Goal: Task Accomplishment & Management: Use online tool/utility

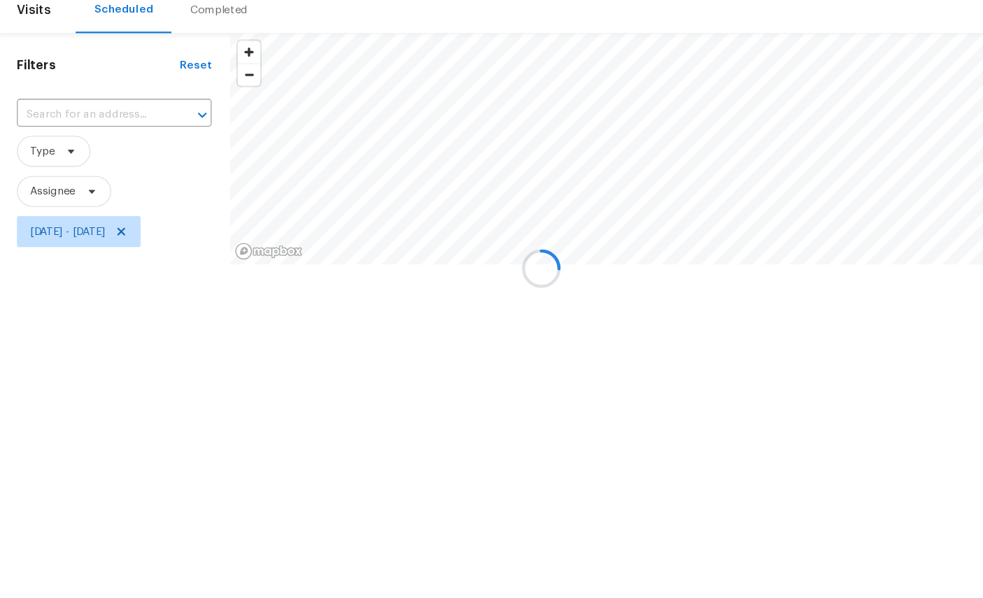
scroll to position [56, 1]
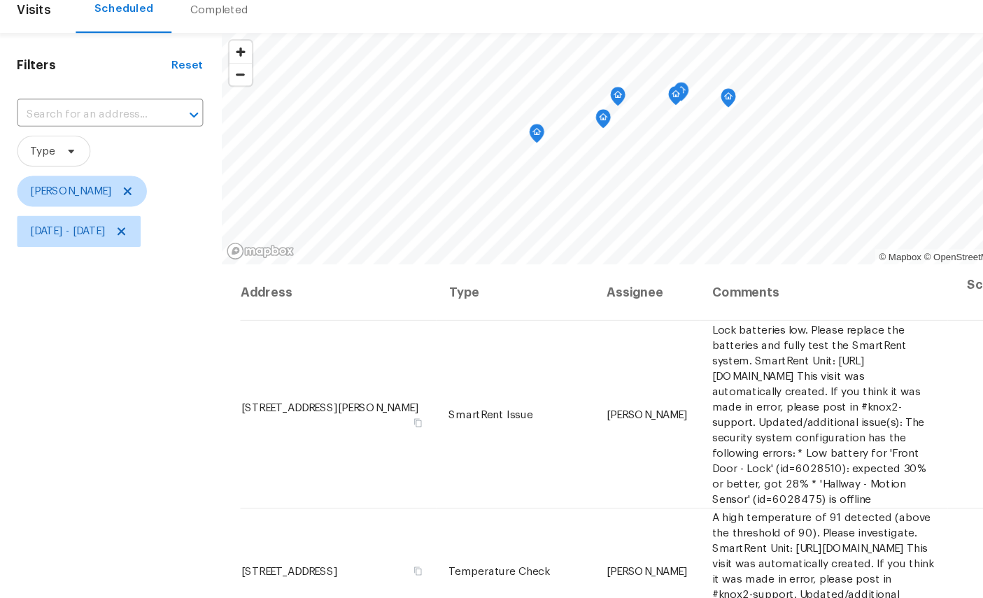
click at [661, 137] on icon "Map marker" at bounding box center [661, 145] width 13 height 16
click at [97, 259] on span "[DATE] - [DATE]" at bounding box center [63, 266] width 68 height 14
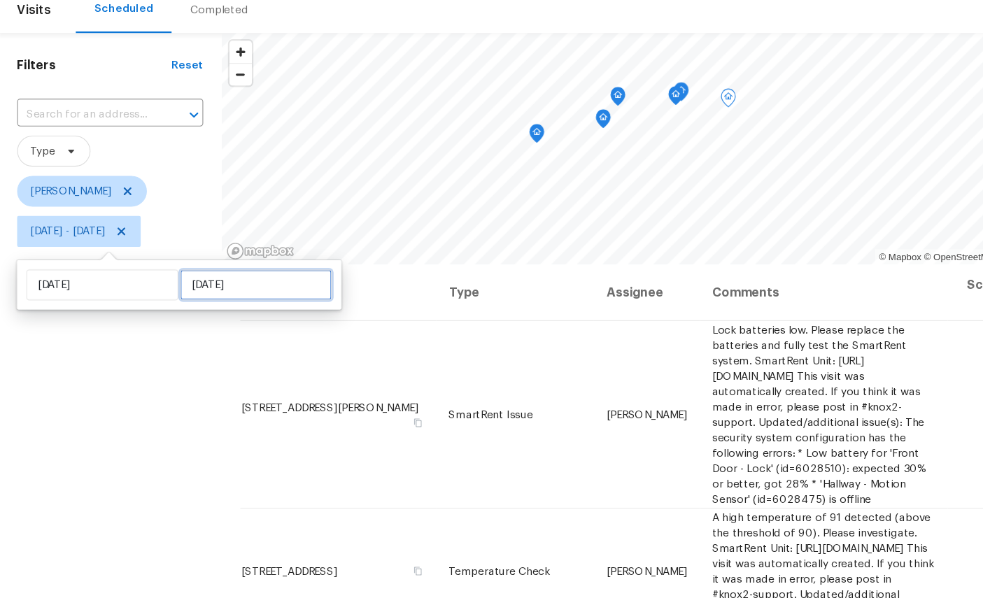
click at [232, 300] on input "[DATE]" at bounding box center [233, 314] width 138 height 28
select select "7"
select select "2025"
select select "8"
select select "2025"
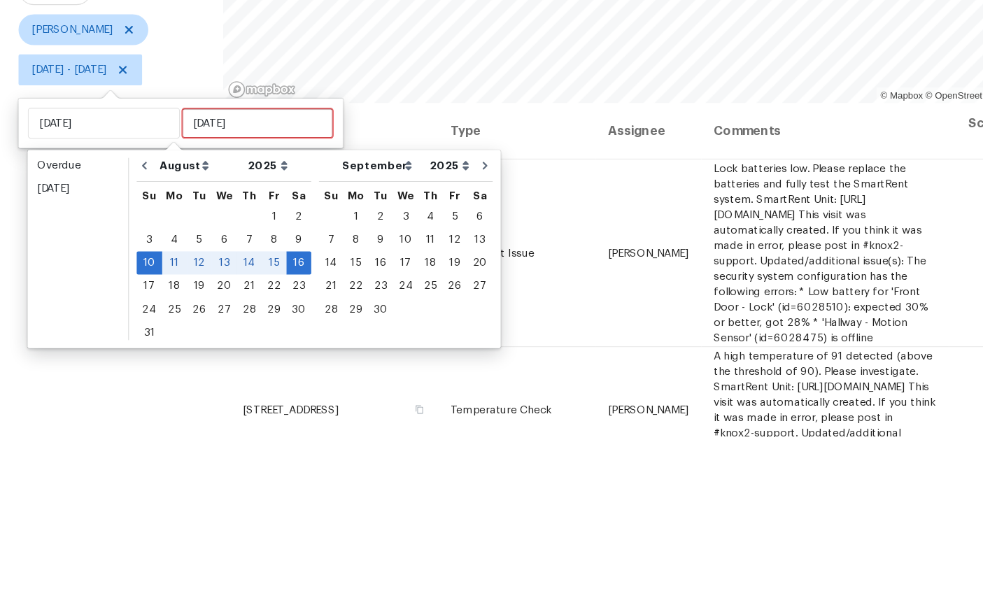
scroll to position [53, 0]
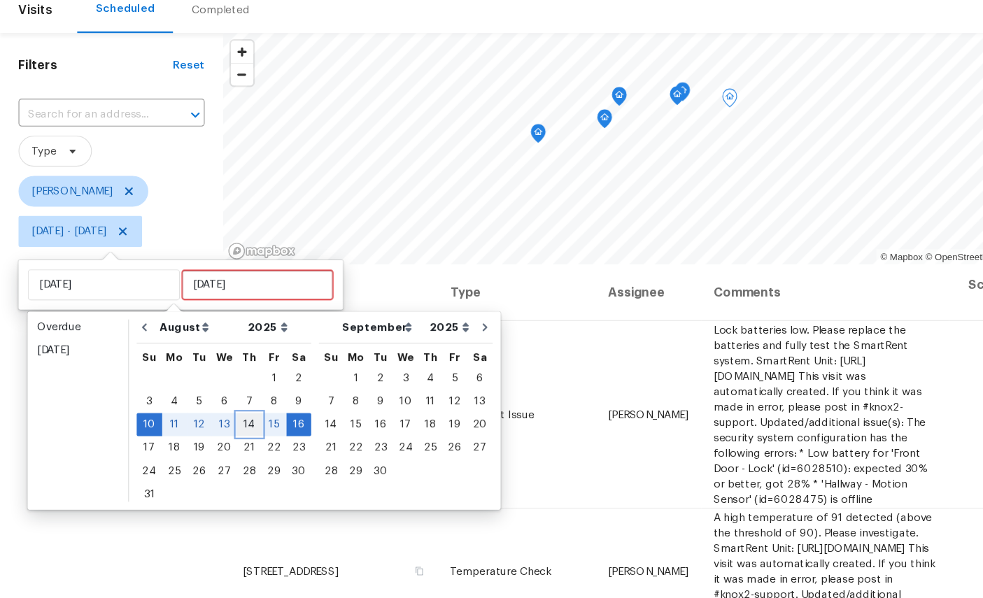
click at [227, 431] on div "14" at bounding box center [226, 441] width 22 height 20
type input "[DATE]"
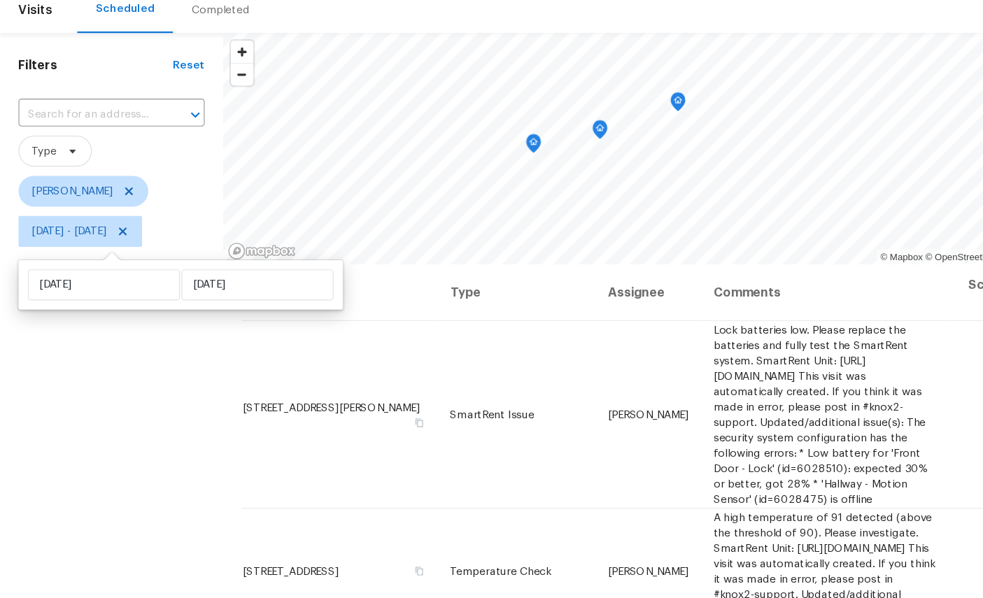
click at [617, 141] on icon "Map marker" at bounding box center [614, 149] width 13 height 16
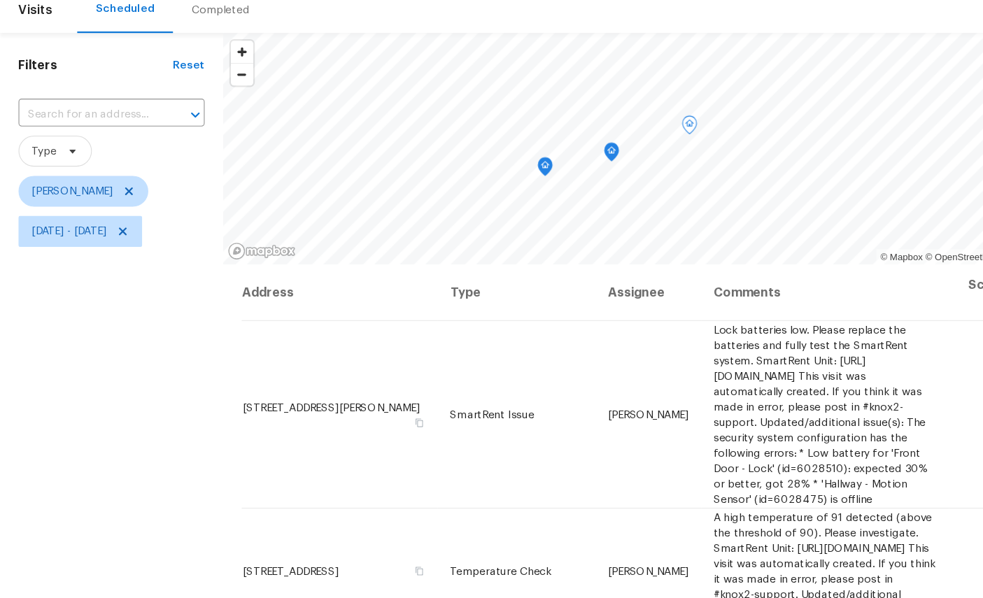
click at [555, 186] on icon "Map marker" at bounding box center [554, 194] width 13 height 16
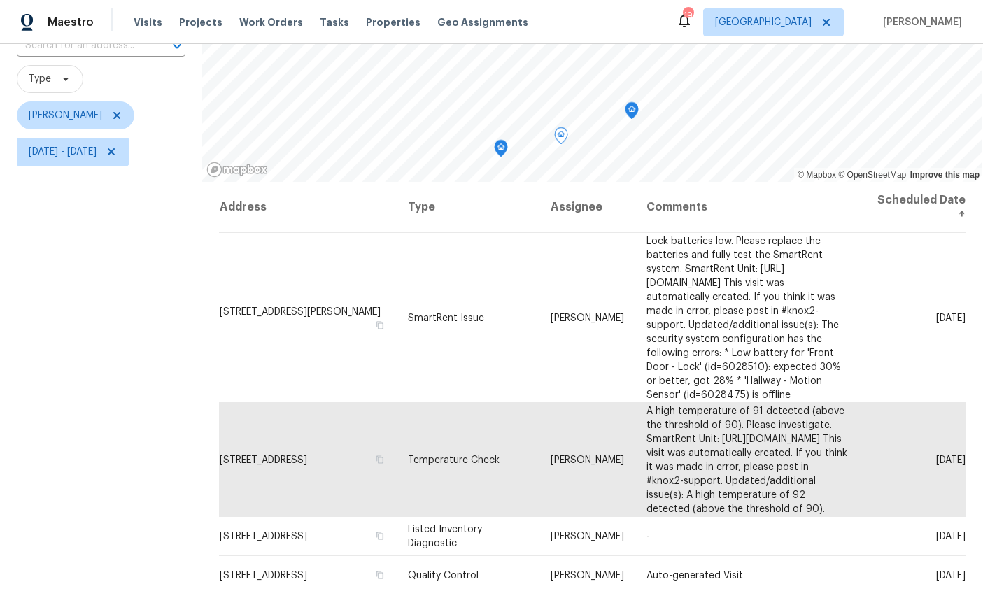
scroll to position [76, 0]
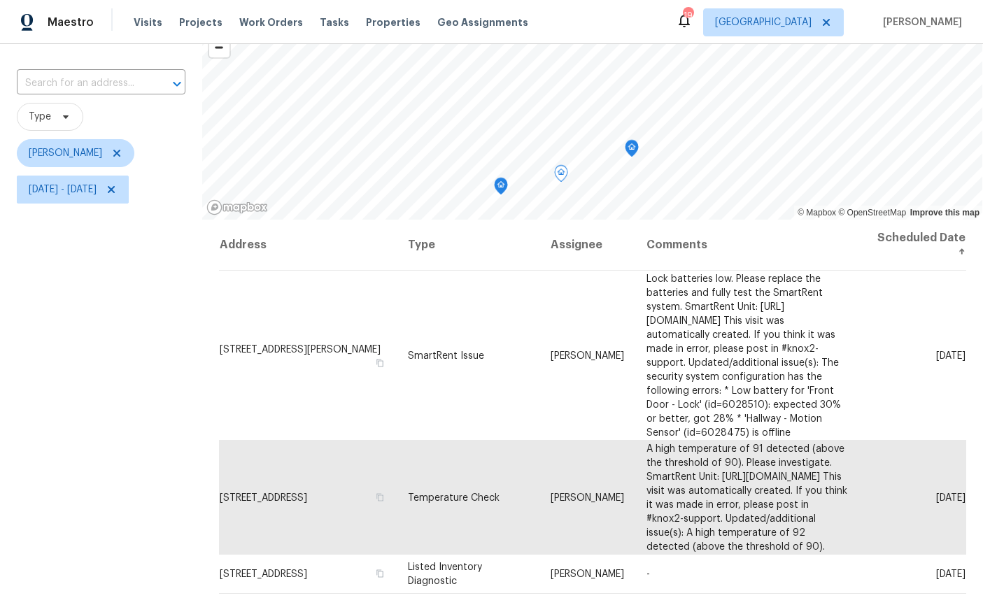
click at [501, 188] on icon "Map marker" at bounding box center [501, 186] width 13 height 16
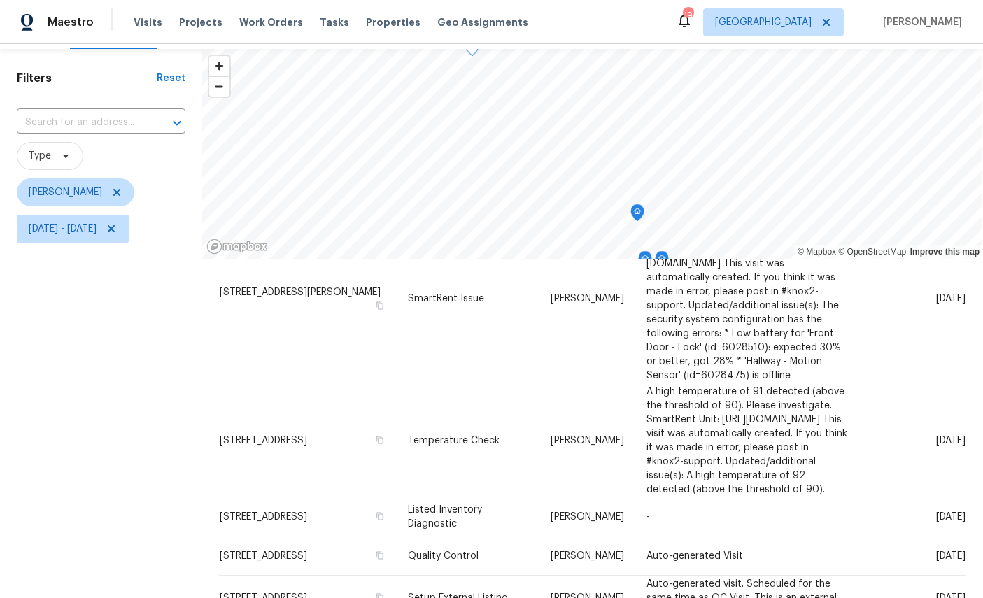
scroll to position [19, 0]
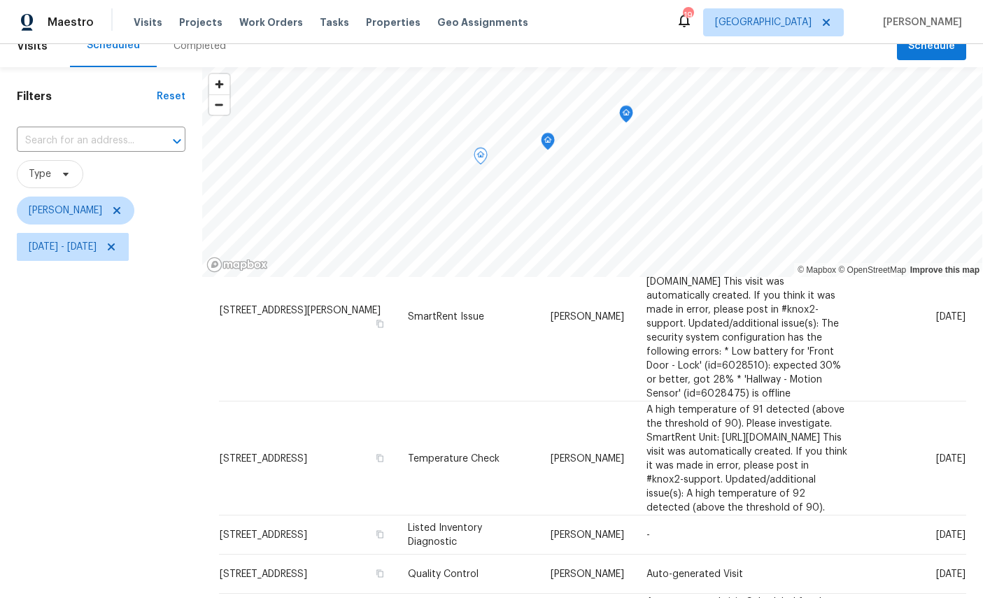
click at [552, 137] on icon "Map marker" at bounding box center [548, 138] width 7 height 3
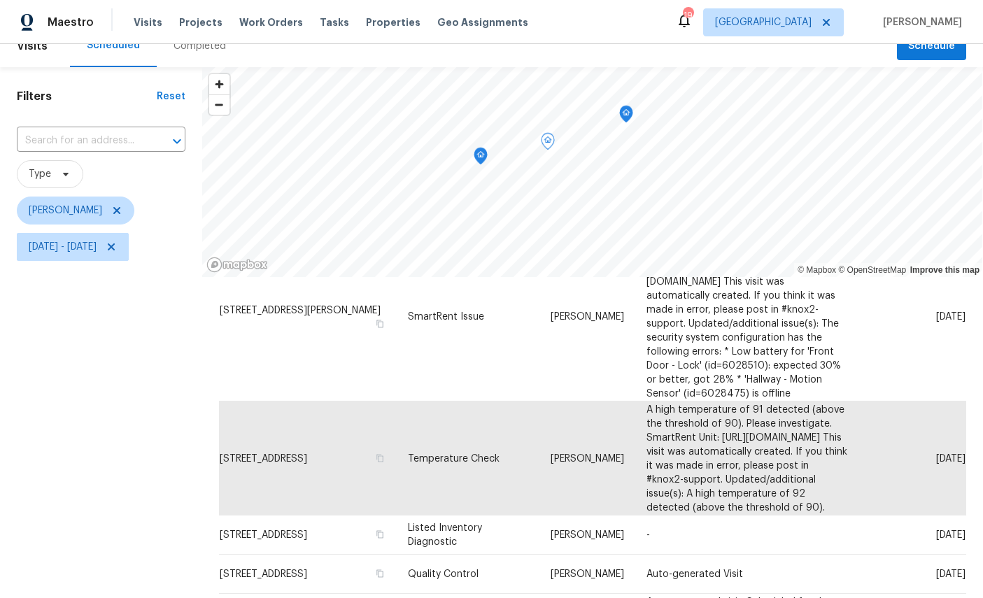
click at [484, 148] on icon "Map marker" at bounding box center [481, 156] width 14 height 17
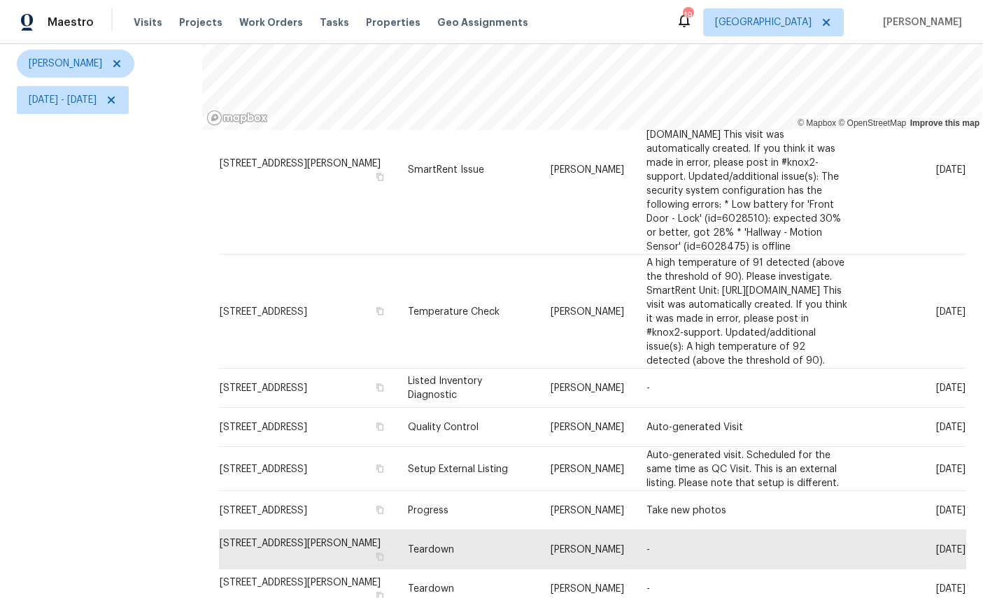
scroll to position [165, 0]
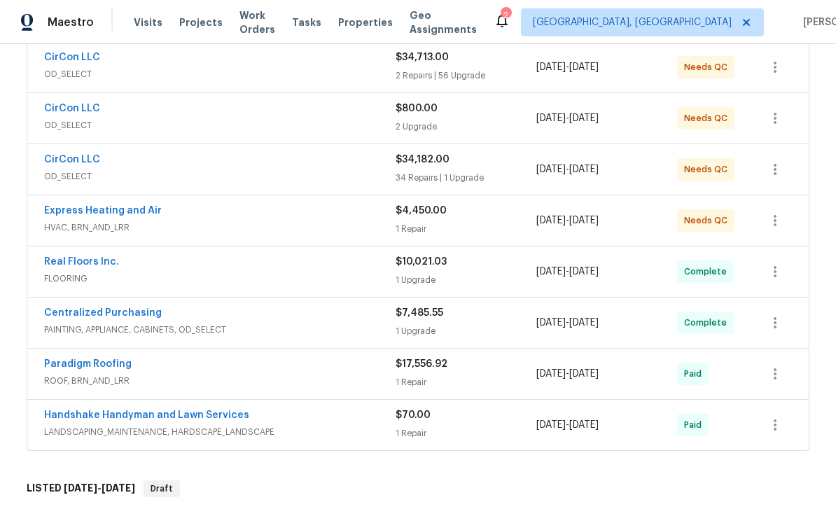
scroll to position [374, 0]
click at [78, 214] on link "Express Heating and Air" at bounding box center [103, 210] width 118 height 10
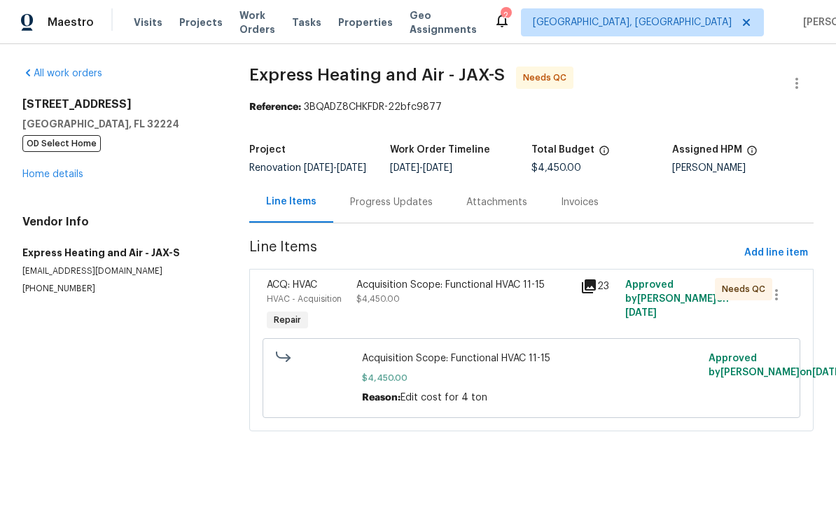
click at [283, 290] on span "ACQ: HVAC" at bounding box center [292, 285] width 50 height 10
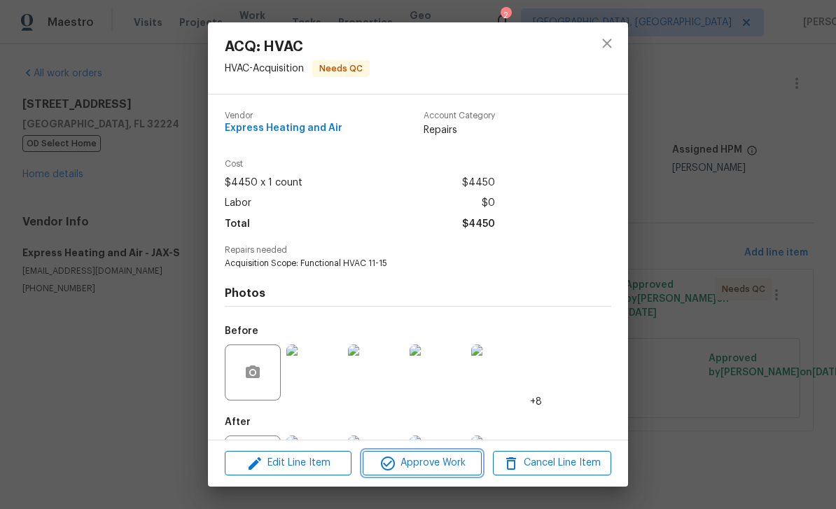
click at [423, 460] on span "Approve Work" at bounding box center [422, 462] width 110 height 17
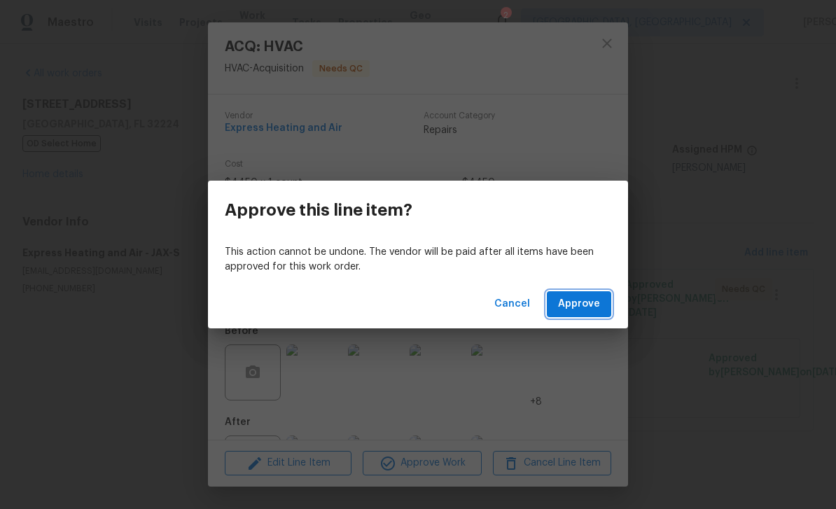
click at [580, 304] on span "Approve" at bounding box center [579, 303] width 42 height 17
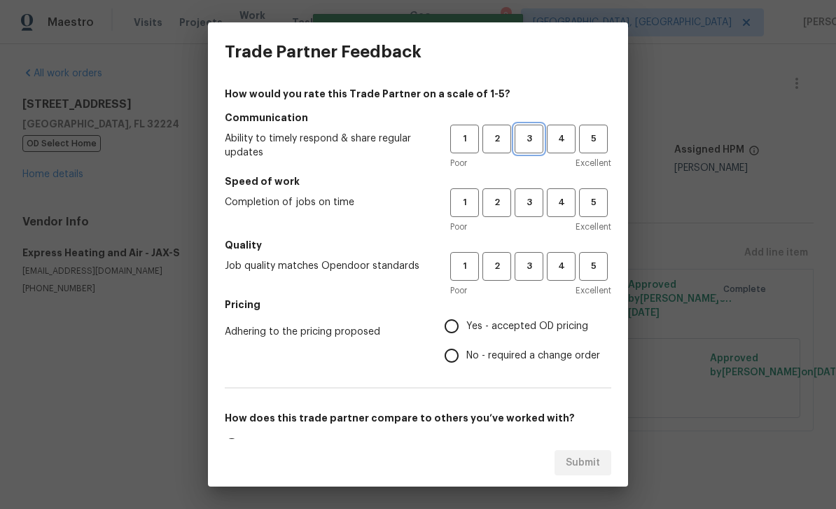
click at [533, 134] on span "3" at bounding box center [529, 139] width 26 height 16
click at [536, 189] on button "3" at bounding box center [528, 202] width 29 height 29
click at [541, 258] on button "3" at bounding box center [528, 266] width 29 height 29
click at [504, 321] on span "Yes - accepted OD pricing" at bounding box center [527, 326] width 122 height 15
click at [466, 321] on input "Yes - accepted OD pricing" at bounding box center [451, 325] width 29 height 29
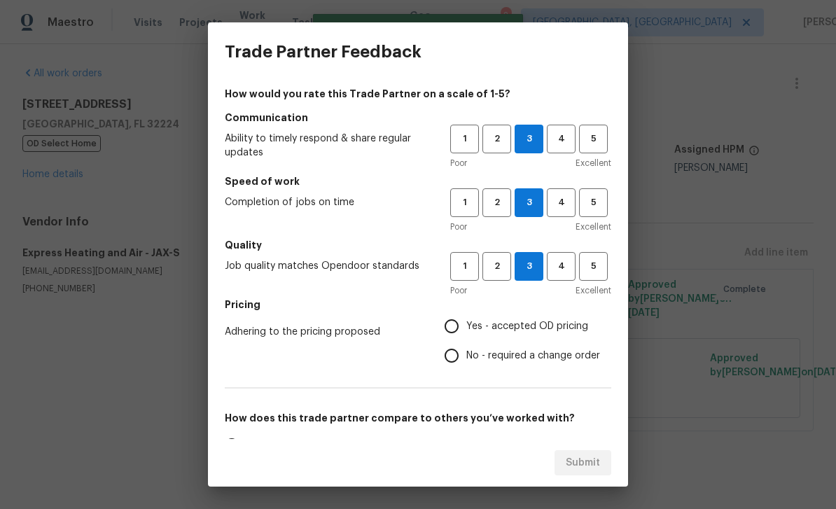
radio input "true"
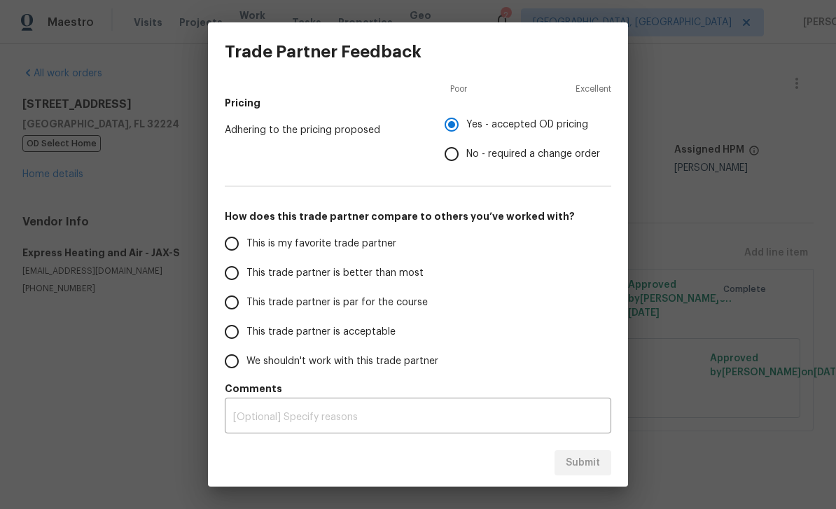
scroll to position [202, 0]
click at [289, 239] on span "This is my favorite trade partner" at bounding box center [321, 244] width 150 height 15
click at [246, 239] on input "This is my favorite trade partner" at bounding box center [231, 243] width 29 height 29
click at [586, 463] on span "Submit" at bounding box center [583, 462] width 34 height 17
radio input "true"
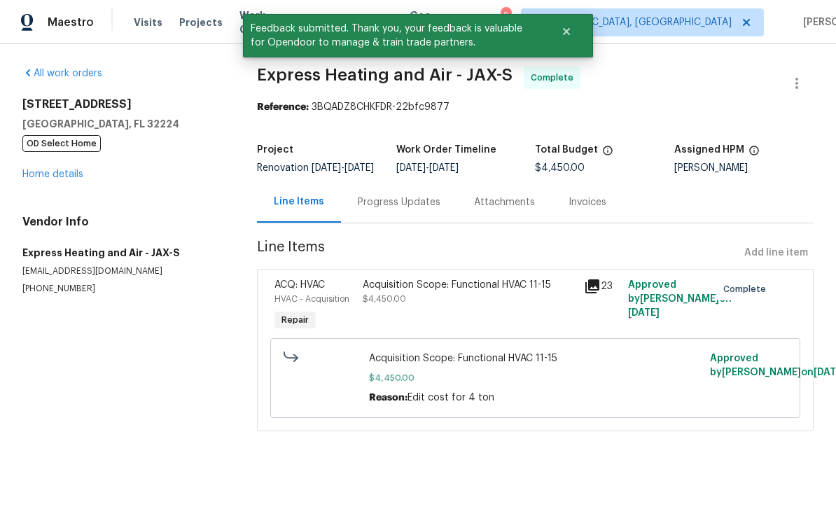
click at [64, 177] on link "Home details" at bounding box center [52, 174] width 61 height 10
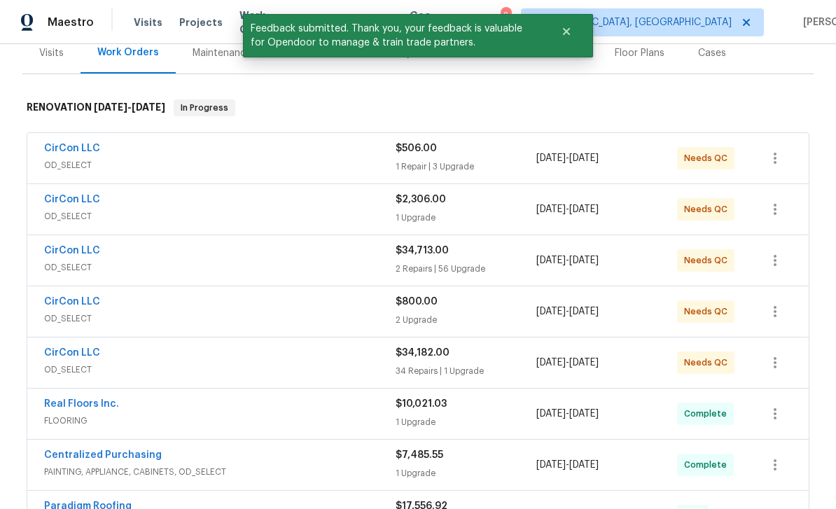
scroll to position [246, 0]
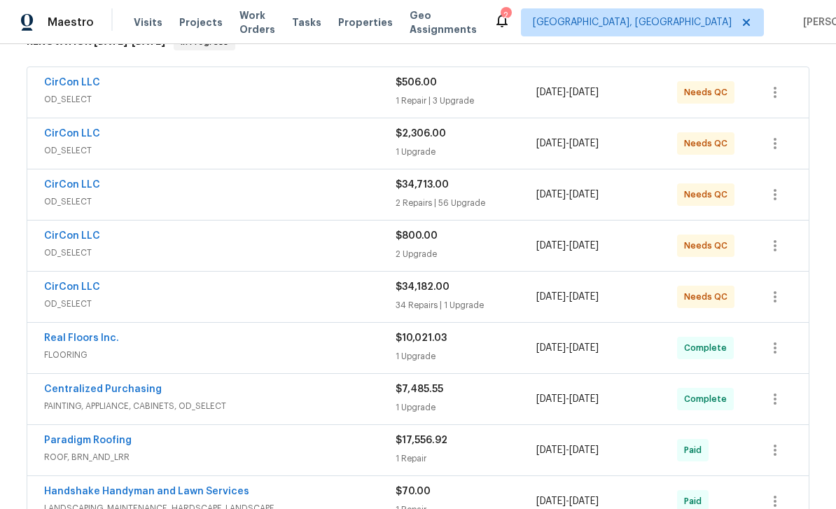
click at [68, 290] on link "CirCon LLC" at bounding box center [72, 287] width 56 height 10
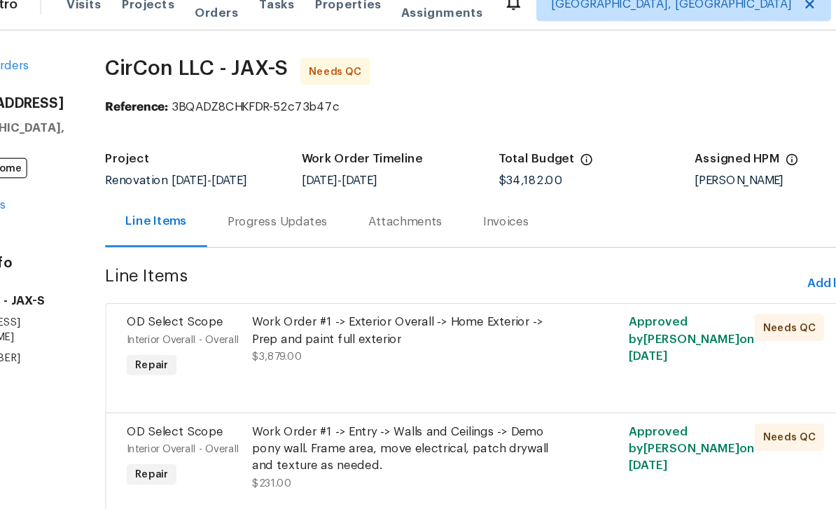
click at [183, 278] on div "OD Select Scope" at bounding box center [230, 285] width 95 height 14
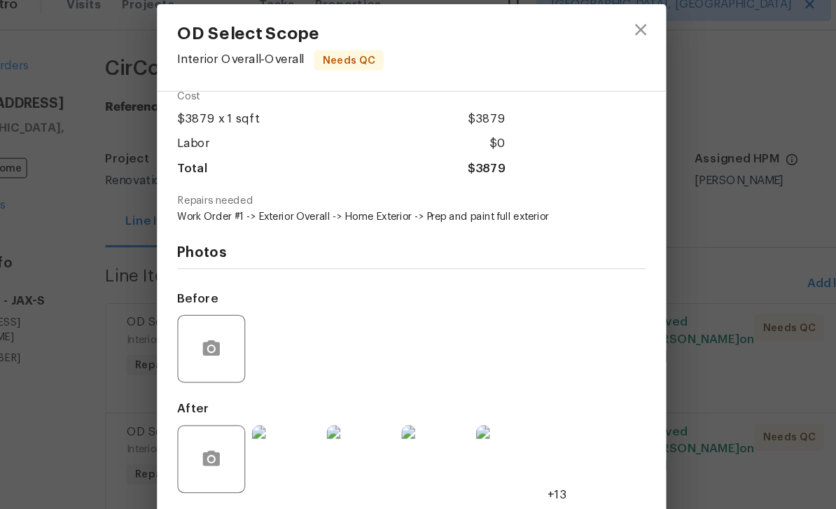
scroll to position [69, 0]
click at [598, 35] on icon "close" at bounding box center [606, 43] width 17 height 17
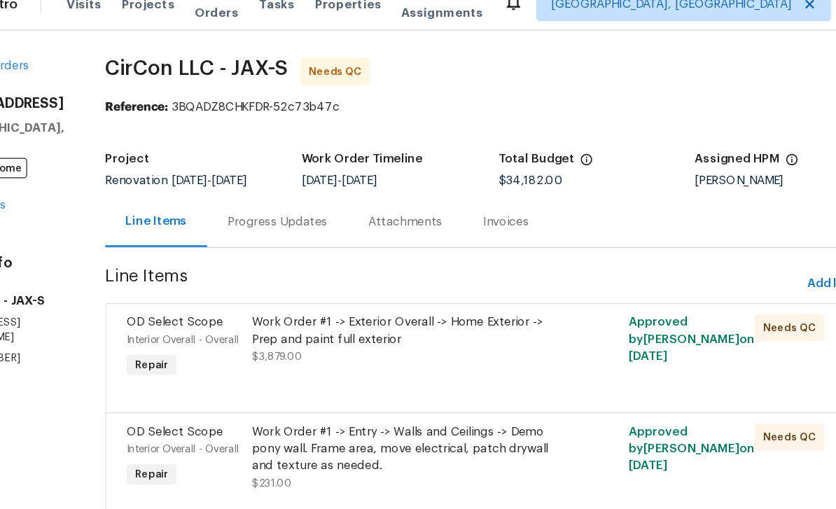
click at [183, 280] on span "OD Select Scope" at bounding box center [223, 285] width 80 height 10
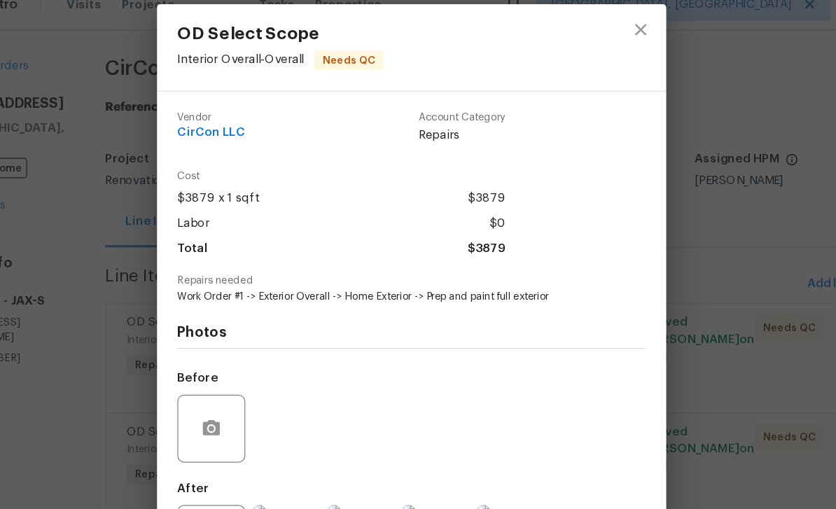
click at [229, 454] on span "Edit Line Item" at bounding box center [288, 462] width 118 height 17
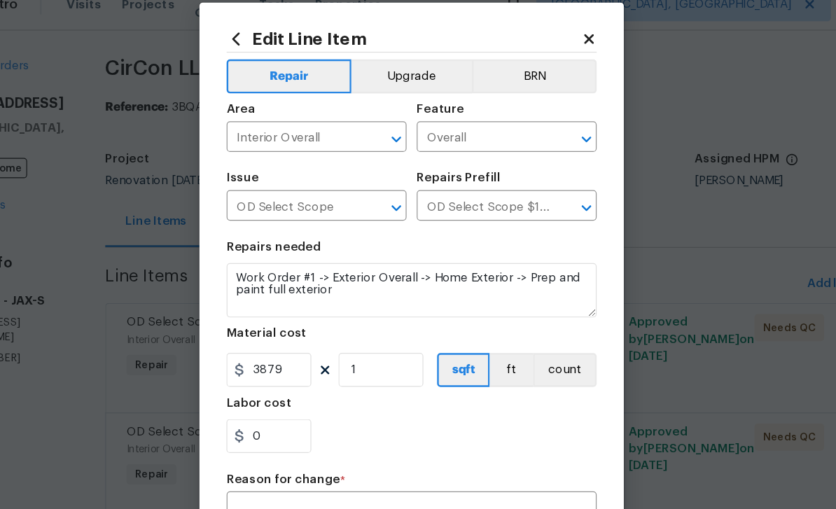
click at [368, 68] on button "Upgrade" at bounding box center [418, 82] width 100 height 28
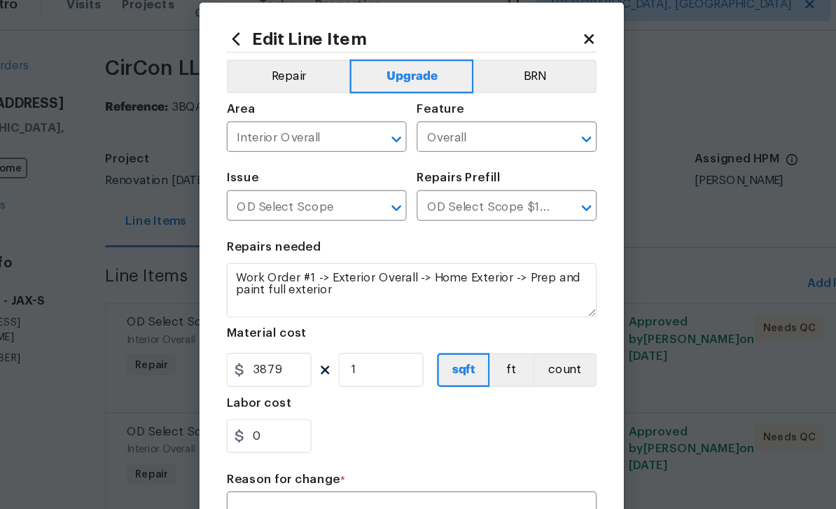
click at [265, 68] on button "Repair" at bounding box center [315, 82] width 101 height 28
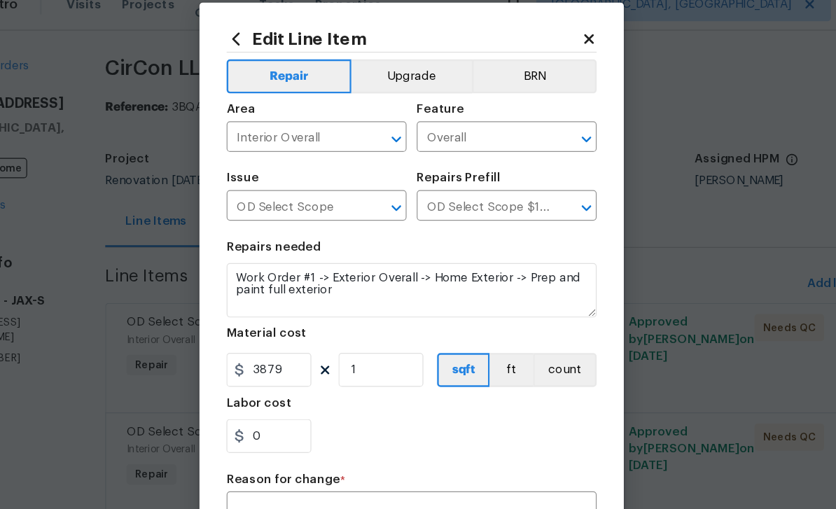
click at [558, 45] on icon at bounding box center [564, 51] width 13 height 13
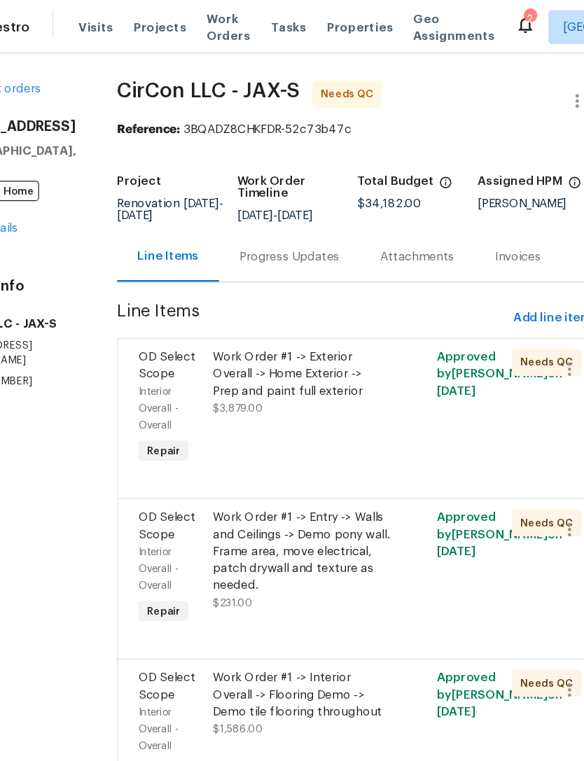
click at [244, 461] on div "Work Order #1 -> Entry -> Walls and Ceilings -> Demo pony wall. Frame area, mov…" at bounding box center [317, 455] width 146 height 70
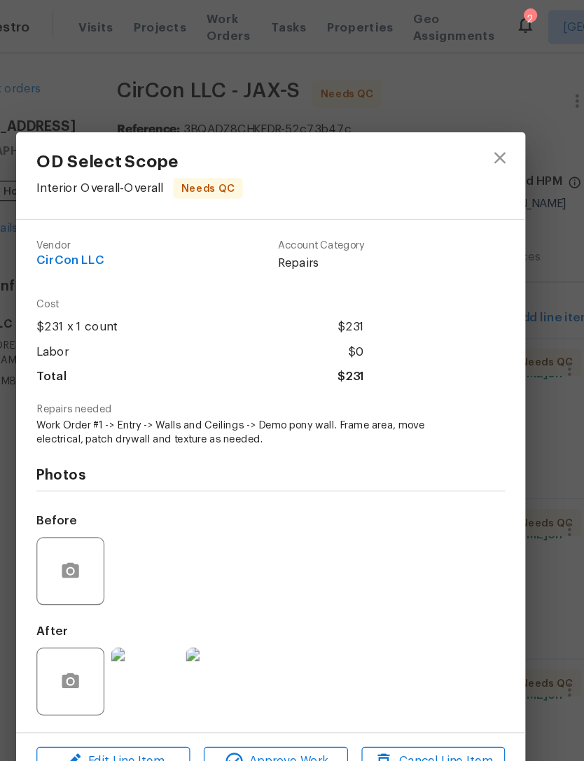
click at [99, 452] on div at bounding box center [127, 471] width 56 height 56
click at [162, 458] on div "Before" at bounding box center [292, 461] width 386 height 91
click at [380, 440] on div "Before" at bounding box center [292, 461] width 386 height 91
click at [126, 435] on div "Before" at bounding box center [292, 461] width 386 height 91
click at [99, 420] on div "Before" at bounding box center [292, 461] width 386 height 91
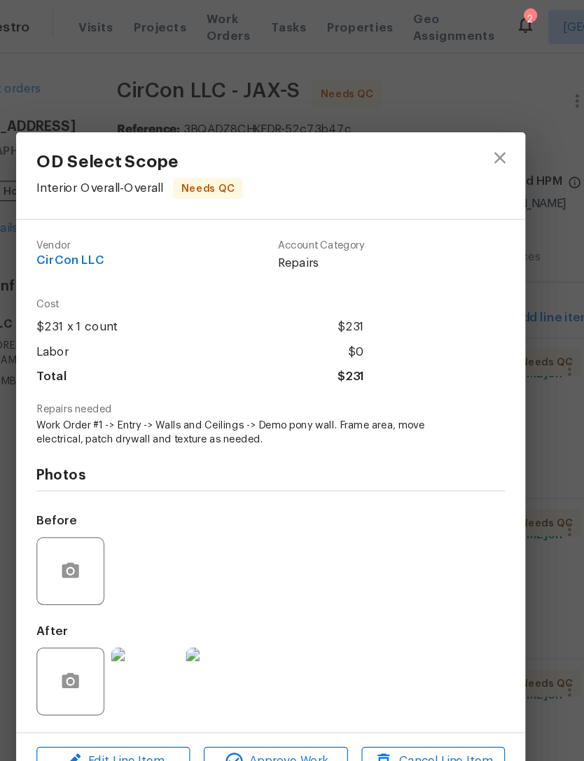
click at [99, 421] on div "Before" at bounding box center [128, 461] width 59 height 91
click at [113, 448] on div "Before" at bounding box center [292, 461] width 386 height 91
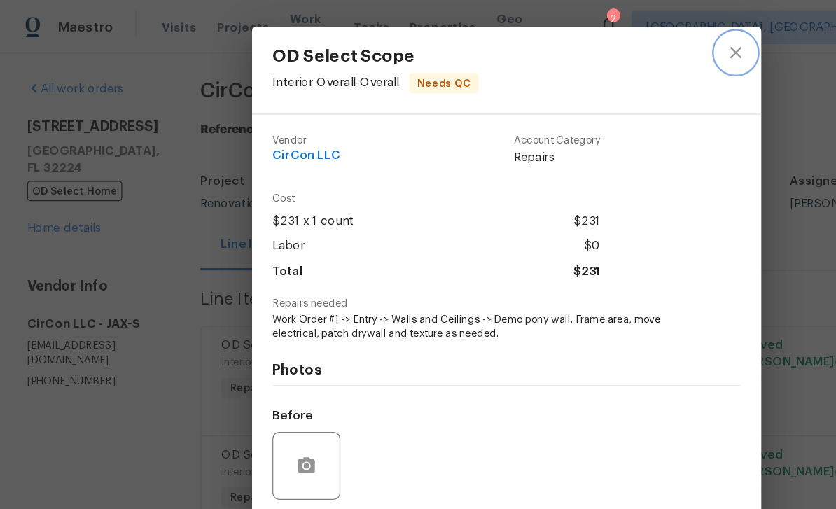
click at [601, 46] on icon "close" at bounding box center [606, 43] width 17 height 17
